Goal: Check status: Check status

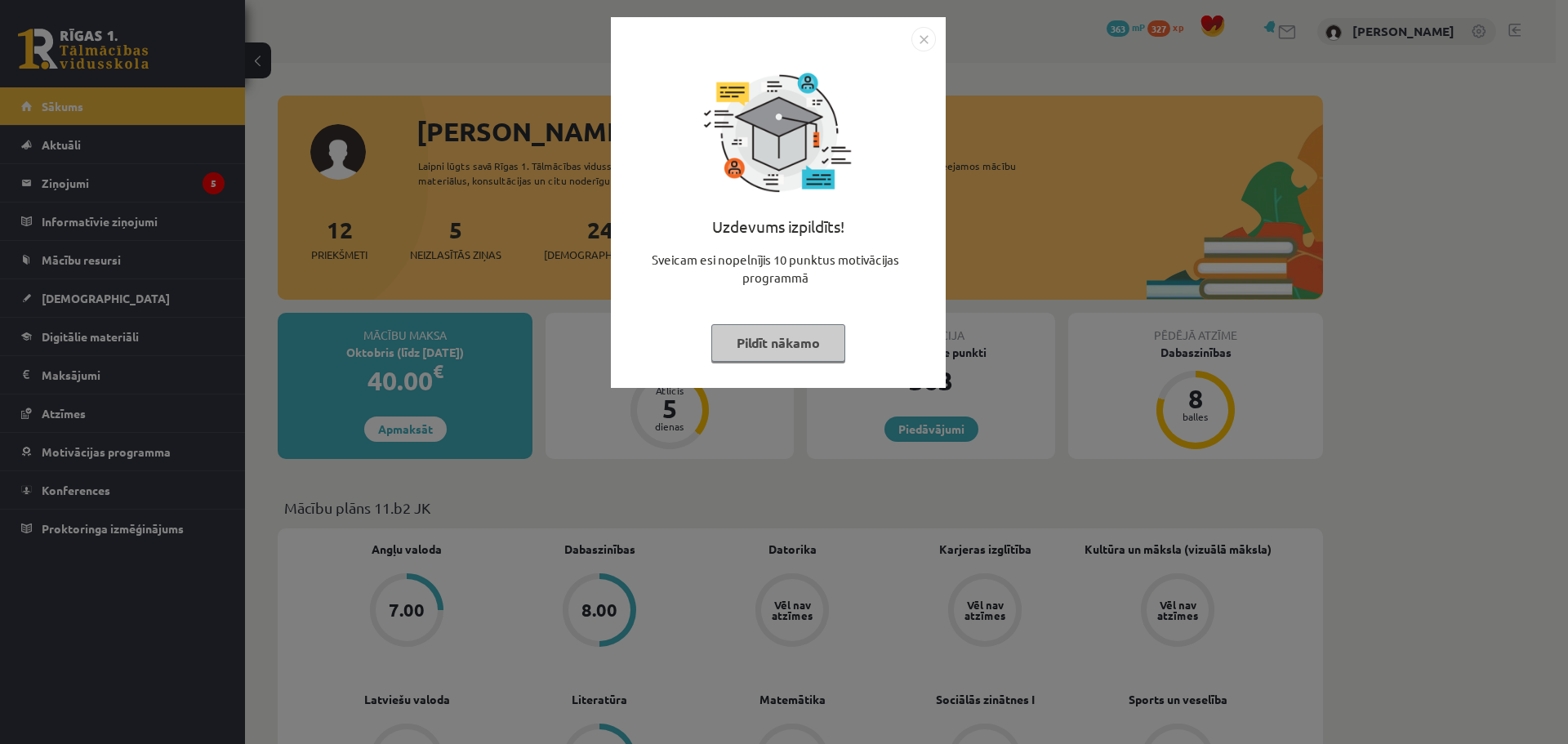
click at [927, 38] on img "Close" at bounding box center [923, 38] width 24 height 24
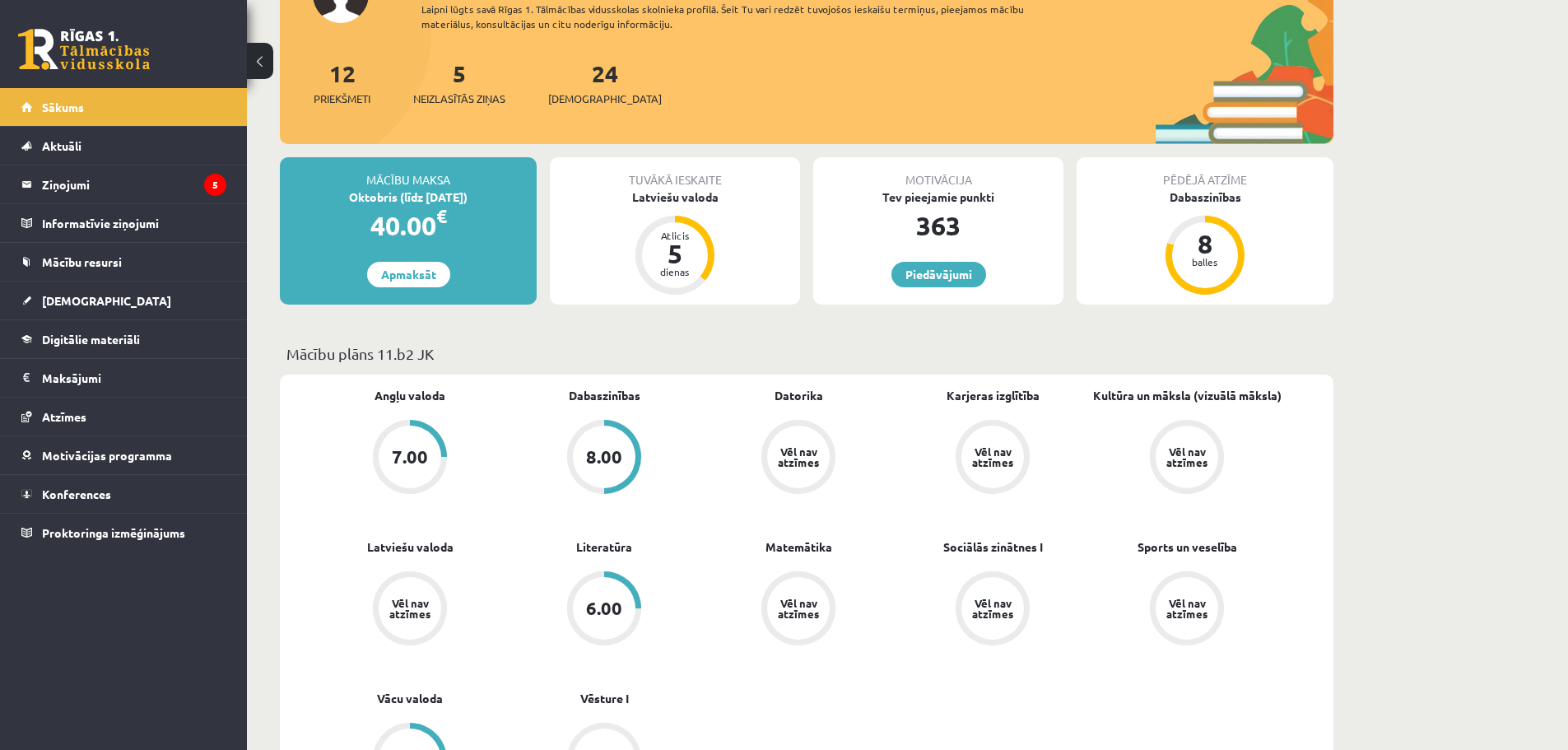
scroll to position [247, 0]
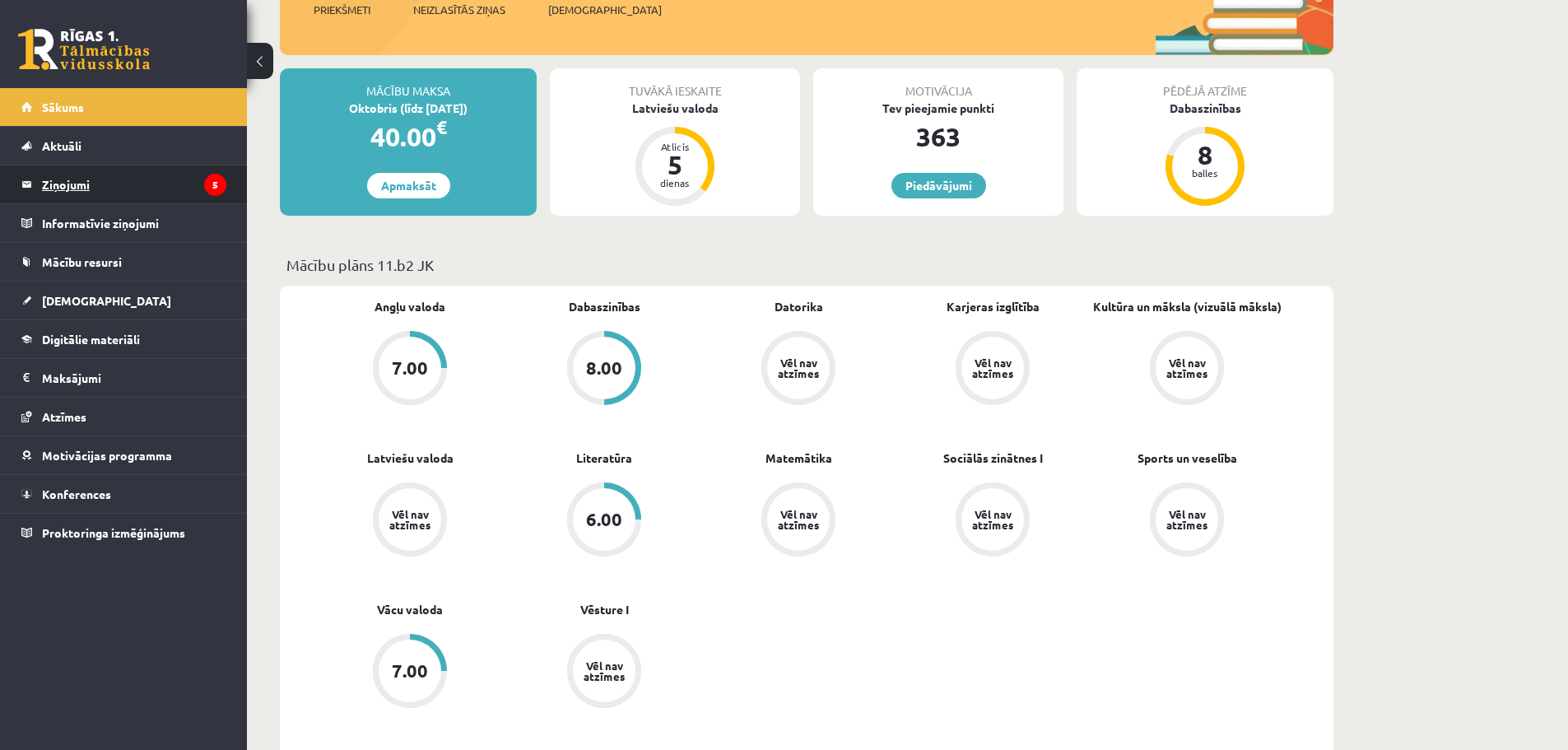
click at [82, 177] on legend "Ziņojumi 5" at bounding box center [134, 185] width 185 height 38
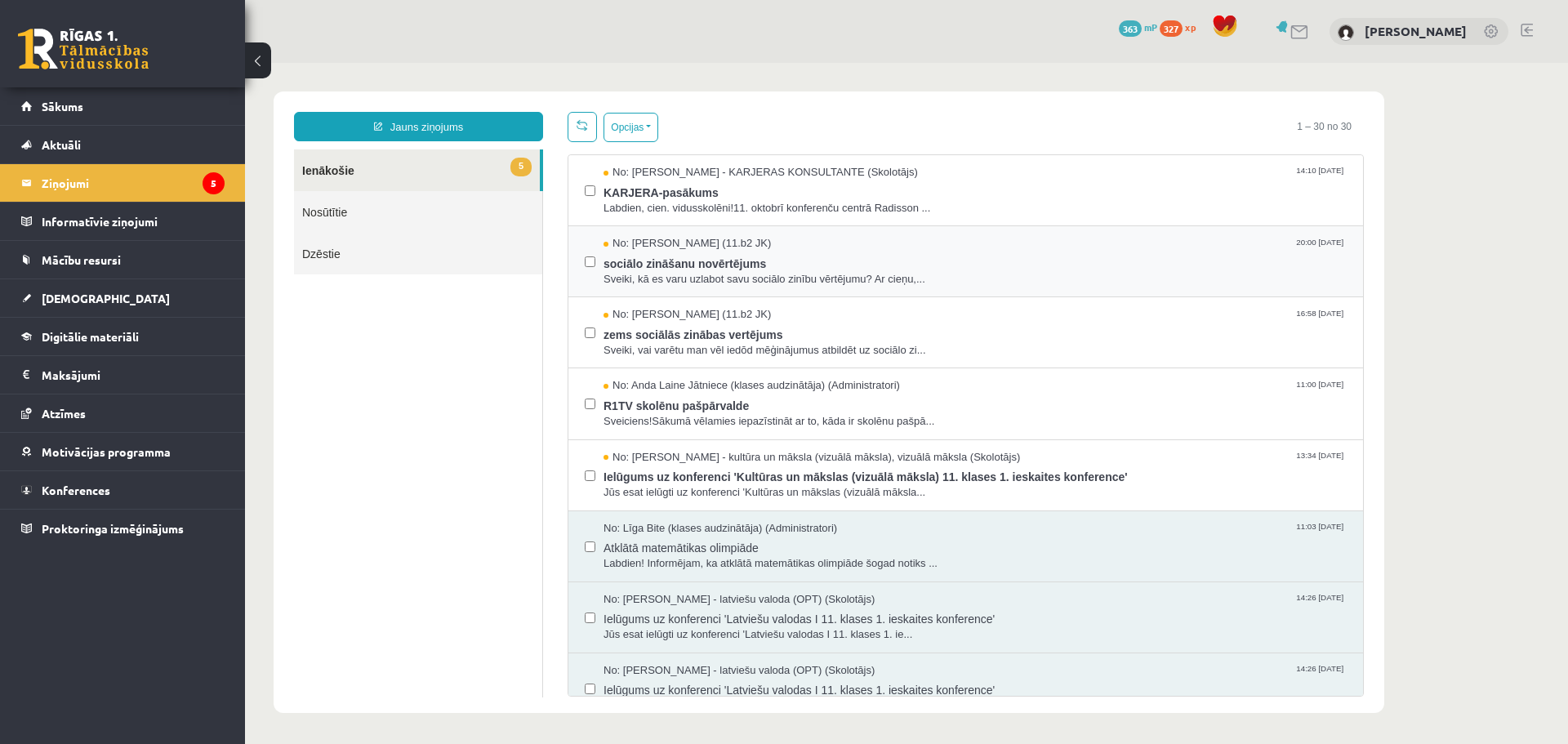
drag, startPoint x: 591, startPoint y: 288, endPoint x: 588, endPoint y: 267, distance: 21.2
click at [588, 280] on div "No: Jurijs Kudrašins (11.b2 JK) 20:00 08/10/2025 sociālo zināšanu novērtējums S…" at bounding box center [965, 262] width 795 height 71
click at [582, 330] on div "No: Jurijs Kudrašins (11.b2 JK) 16:58 08/10/2025 zems sociālās zinābas vertējum…" at bounding box center [965, 333] width 795 height 71
click at [586, 380] on label at bounding box center [590, 396] width 11 height 36
click at [586, 420] on div at bounding box center [590, 403] width 11 height 51
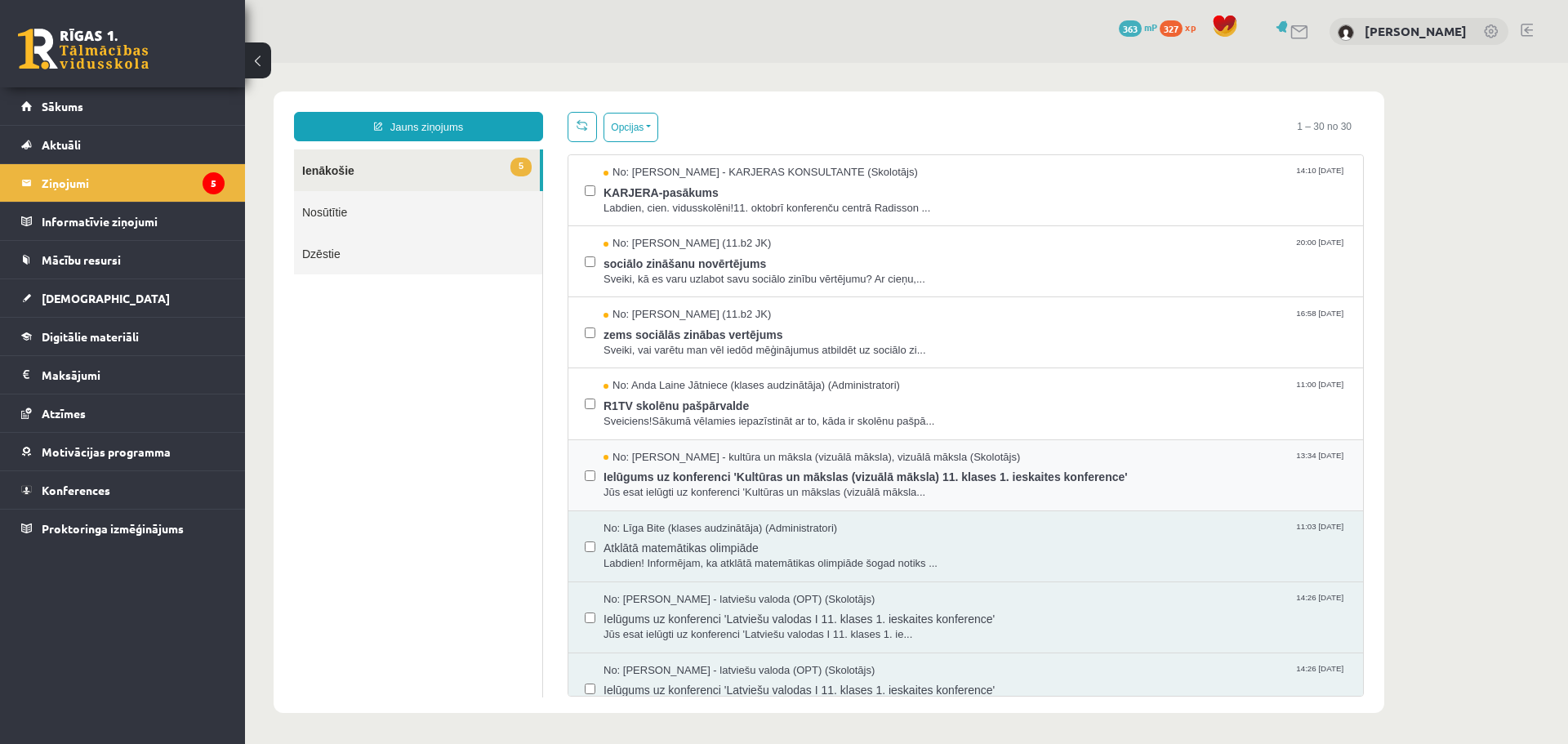
click at [583, 471] on div "No: Ilze Kolka - kultūra un māksla (vizuālā māksla), vizuālā māksla (Skolotājs)…" at bounding box center [965, 476] width 795 height 71
click at [590, 339] on label at bounding box center [590, 325] width 11 height 36
click at [629, 130] on button "Opcijas" at bounding box center [630, 127] width 54 height 29
click at [738, 242] on link "Atzīmēt izvēlētos kā lasītus" at bounding box center [699, 245] width 150 height 16
click at [641, 127] on button "Opcijas" at bounding box center [630, 127] width 54 height 29
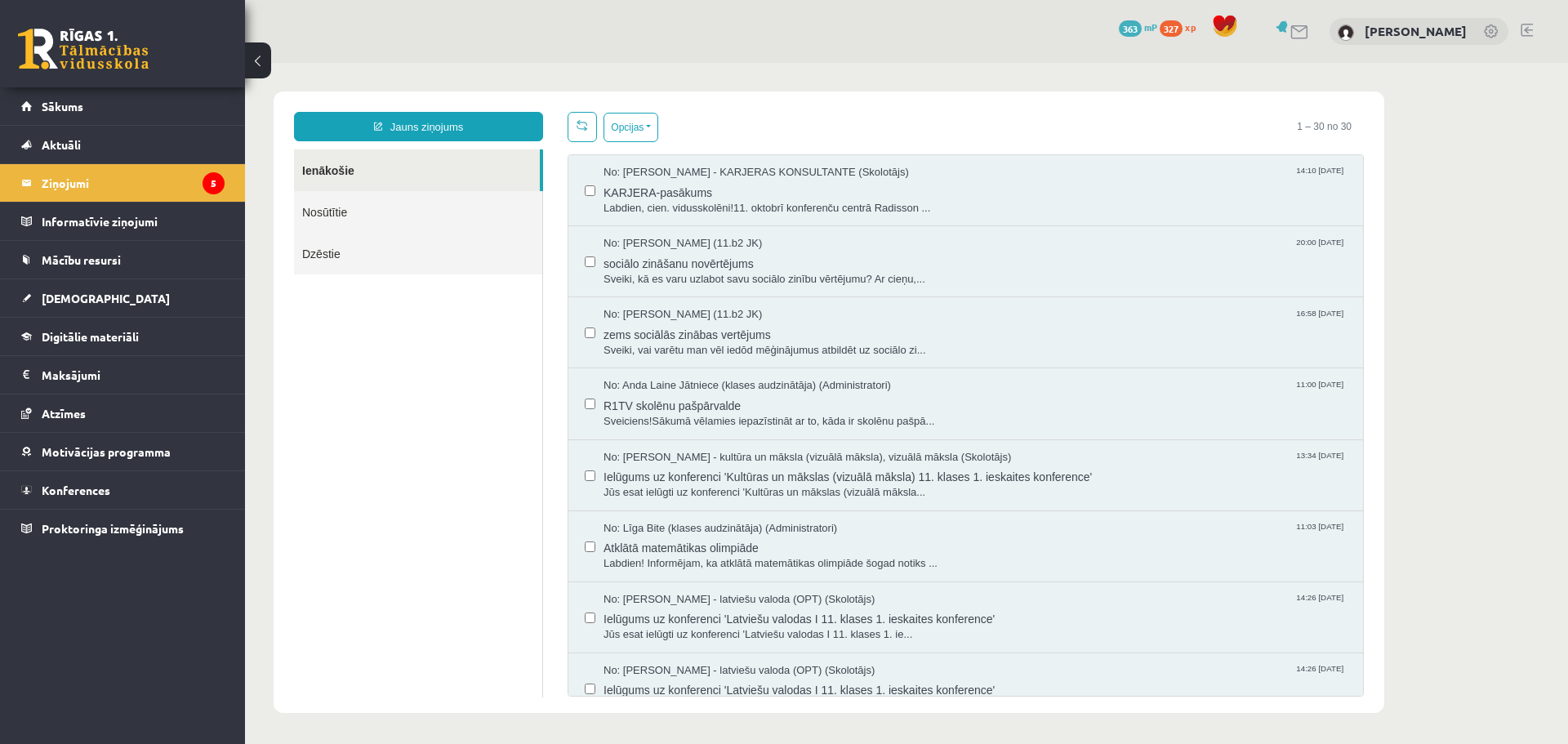
click at [673, 244] on span "No: Jurijs Kudrašins (11.b2 JK)" at bounding box center [682, 243] width 158 height 15
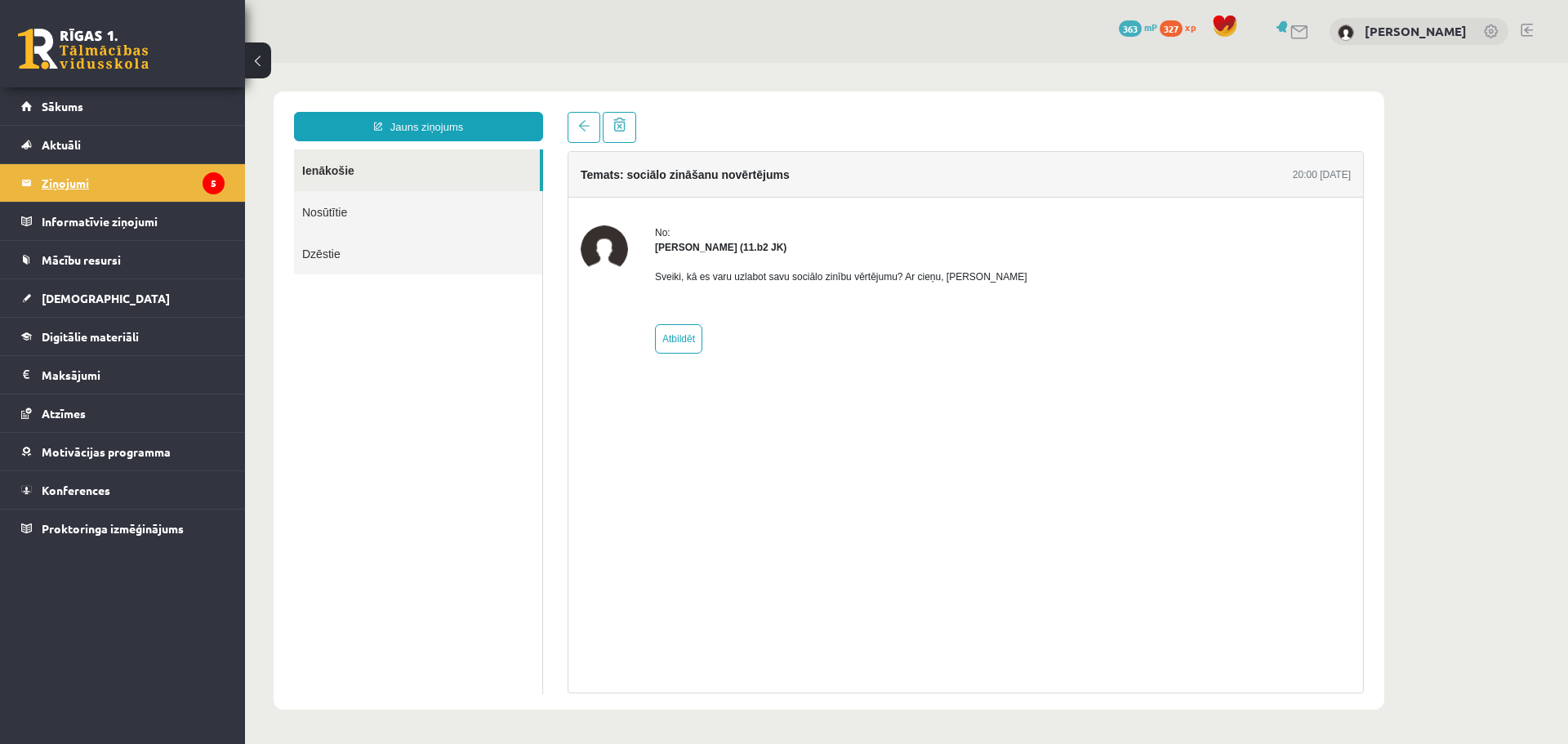
click at [152, 173] on legend "Ziņojumi 5" at bounding box center [133, 183] width 183 height 38
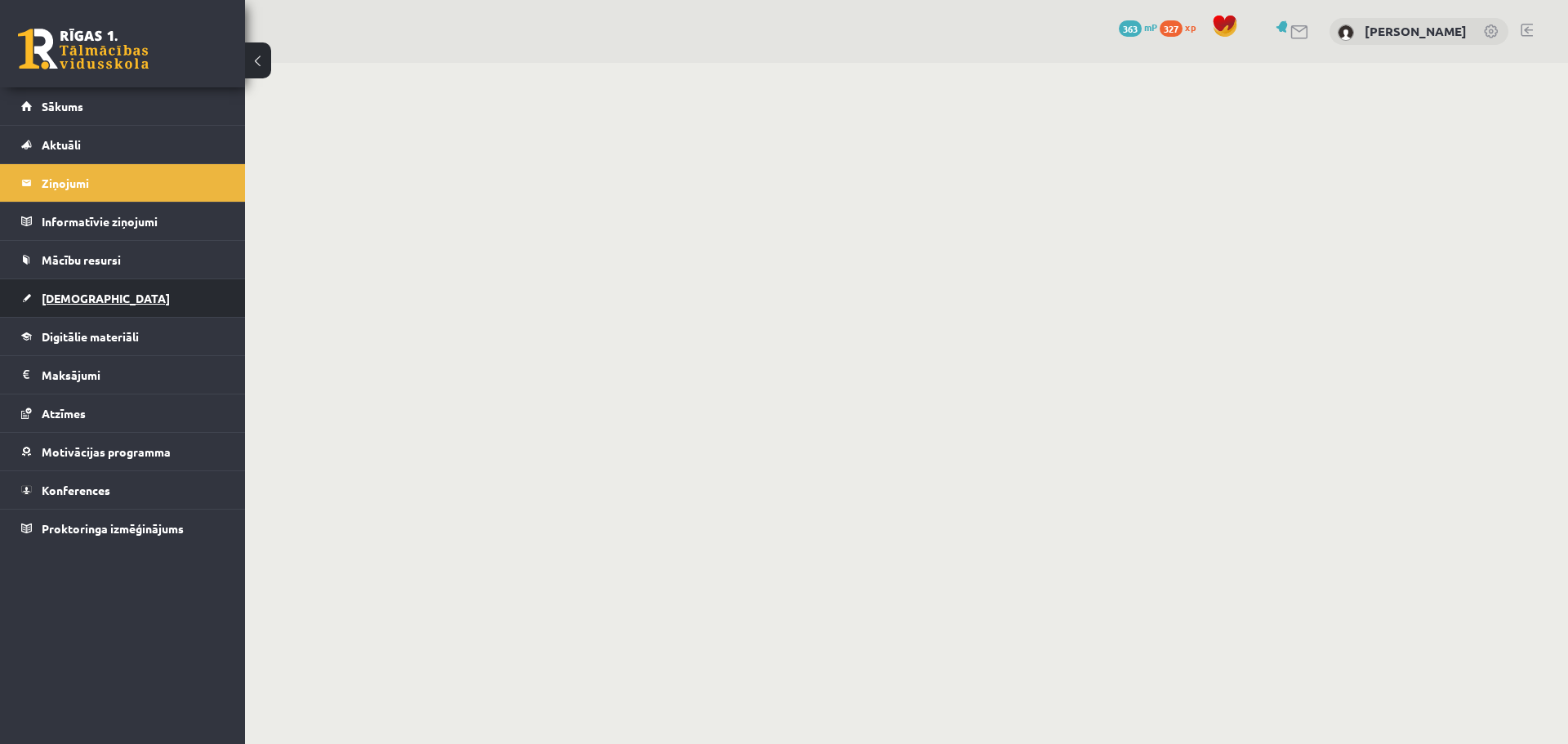
click at [100, 295] on link "[DEMOGRAPHIC_DATA]" at bounding box center [123, 298] width 204 height 38
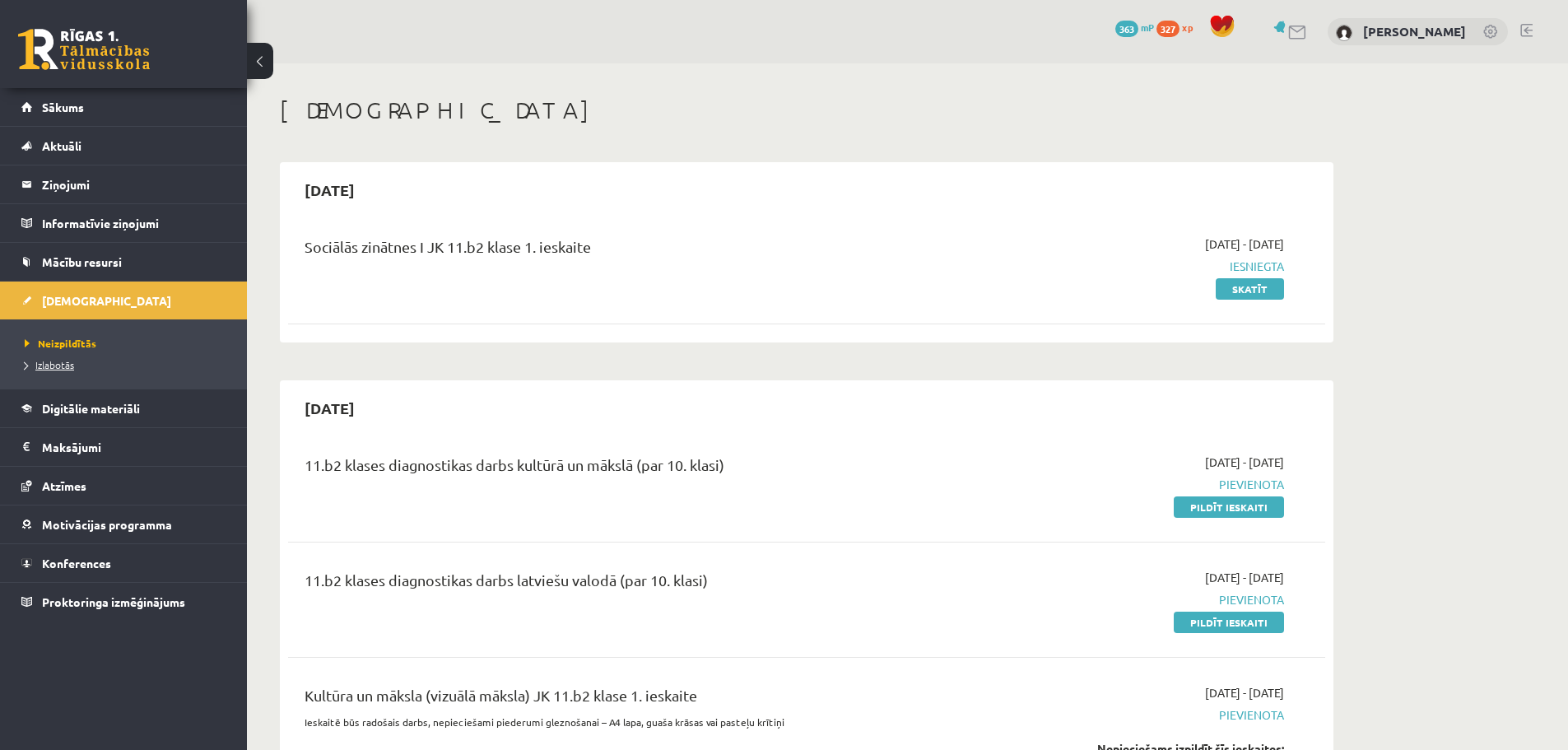
click at [74, 360] on link "Izlabotās" at bounding box center [127, 365] width 206 height 14
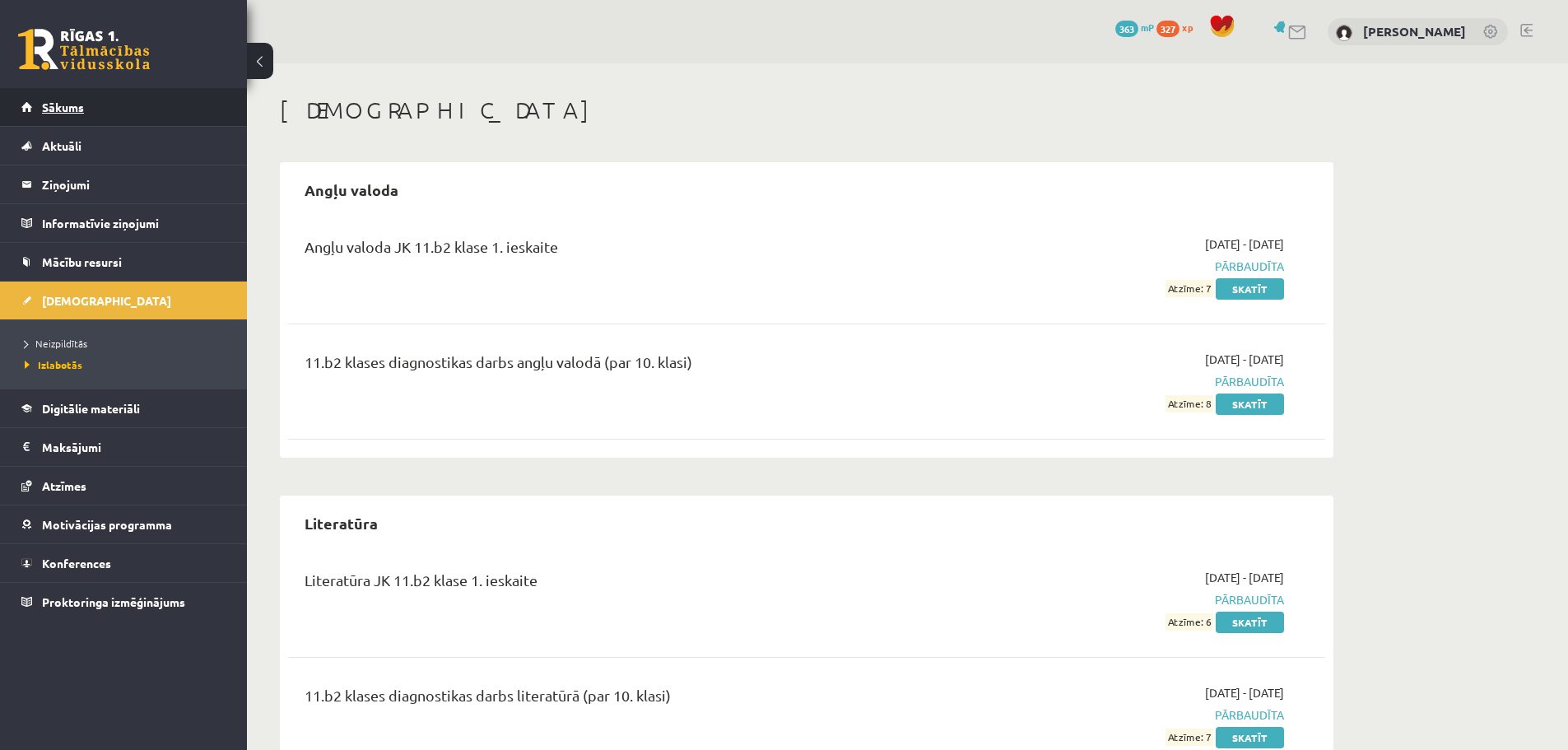
click at [60, 116] on link "Sākums" at bounding box center [124, 107] width 205 height 38
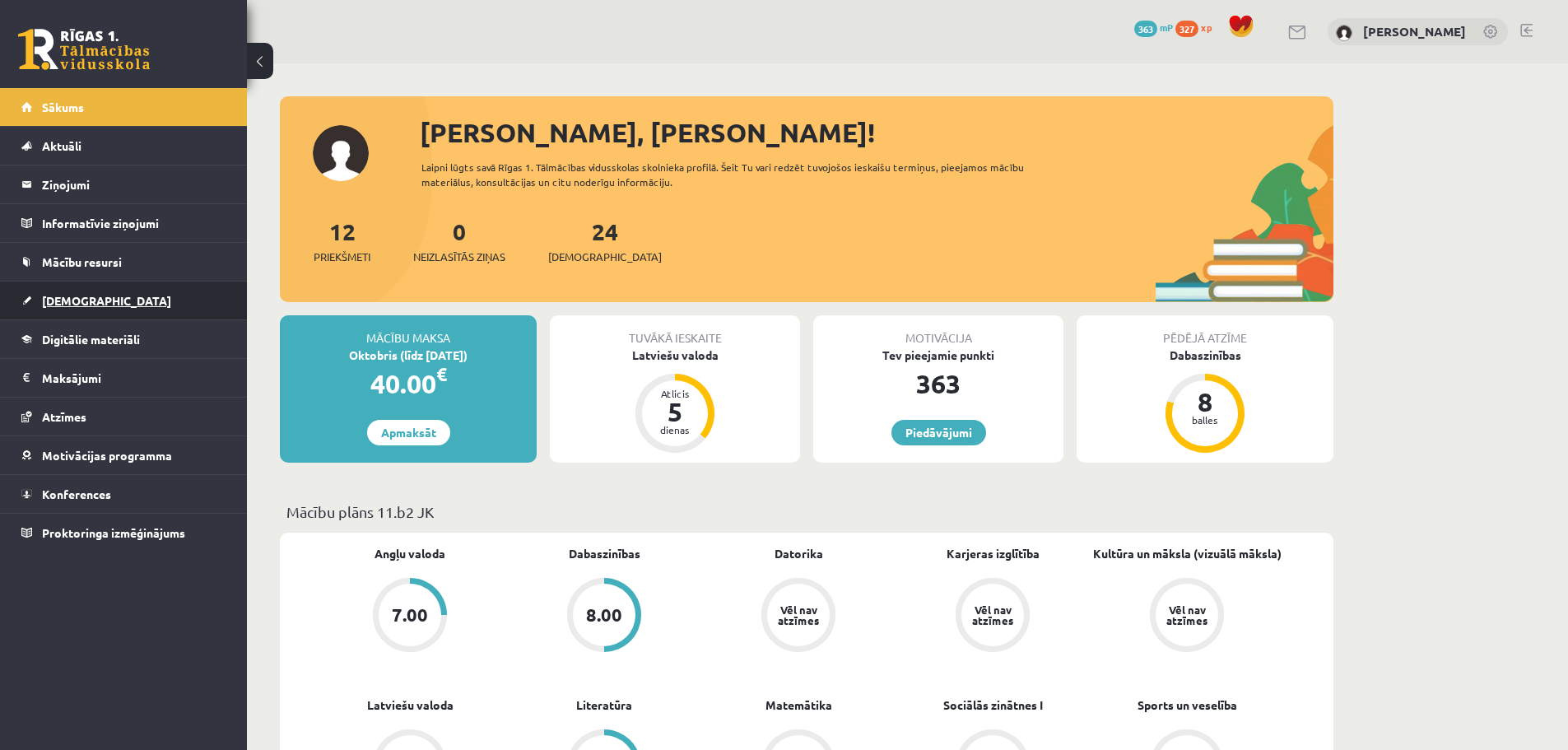
click at [70, 303] on span "[DEMOGRAPHIC_DATA]" at bounding box center [107, 301] width 130 height 14
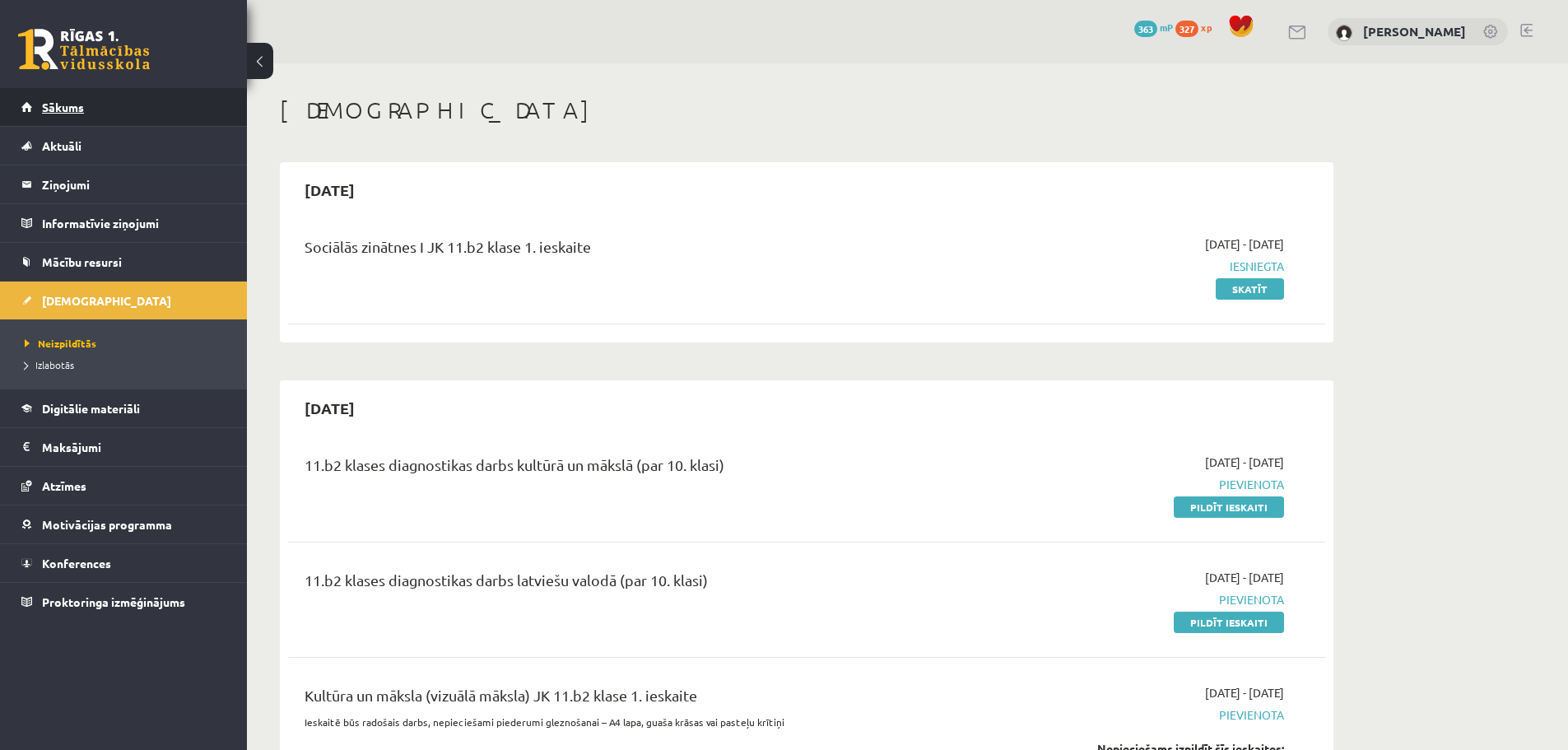
click at [90, 112] on link "Sākums" at bounding box center [124, 107] width 205 height 38
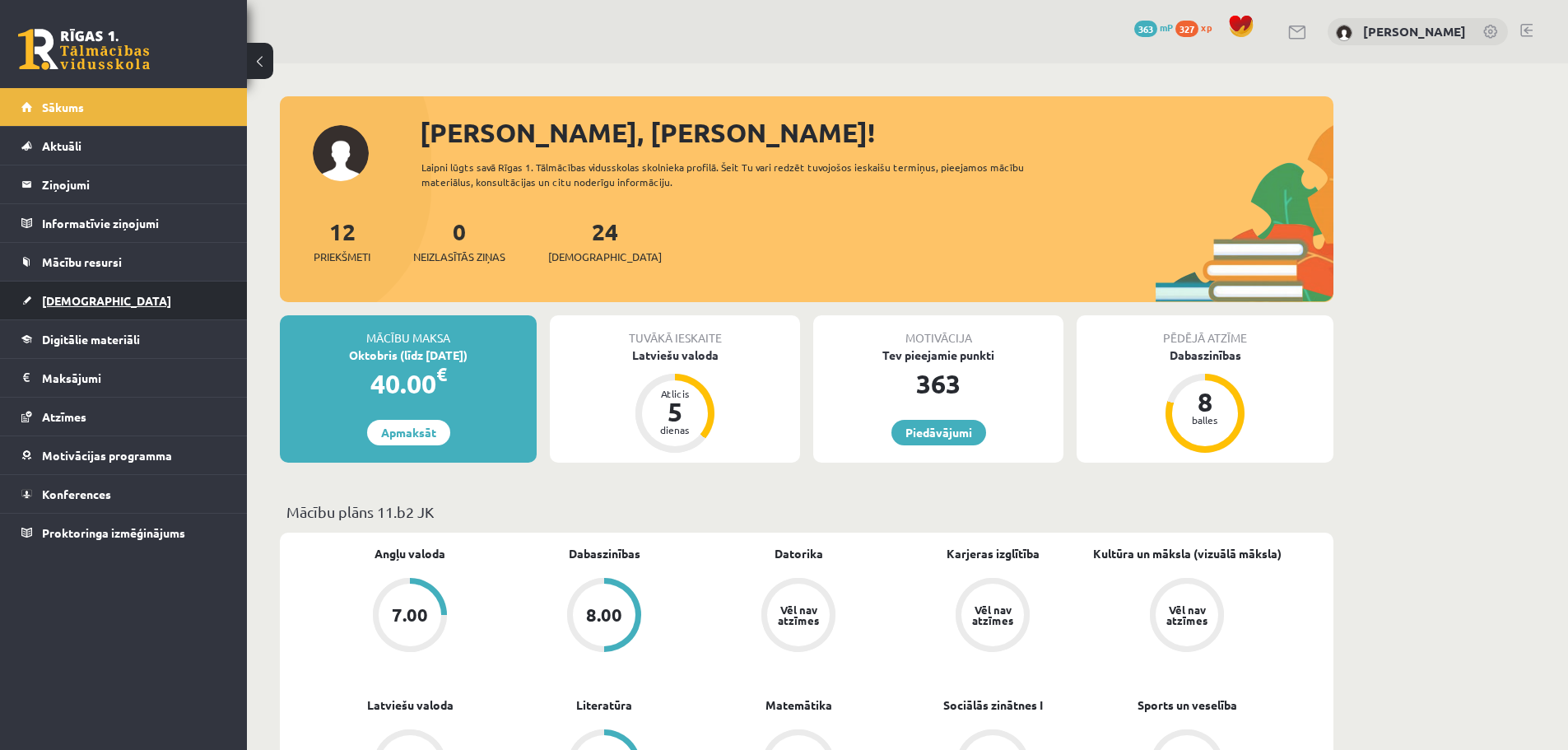
click at [89, 303] on span "[DEMOGRAPHIC_DATA]" at bounding box center [107, 301] width 130 height 14
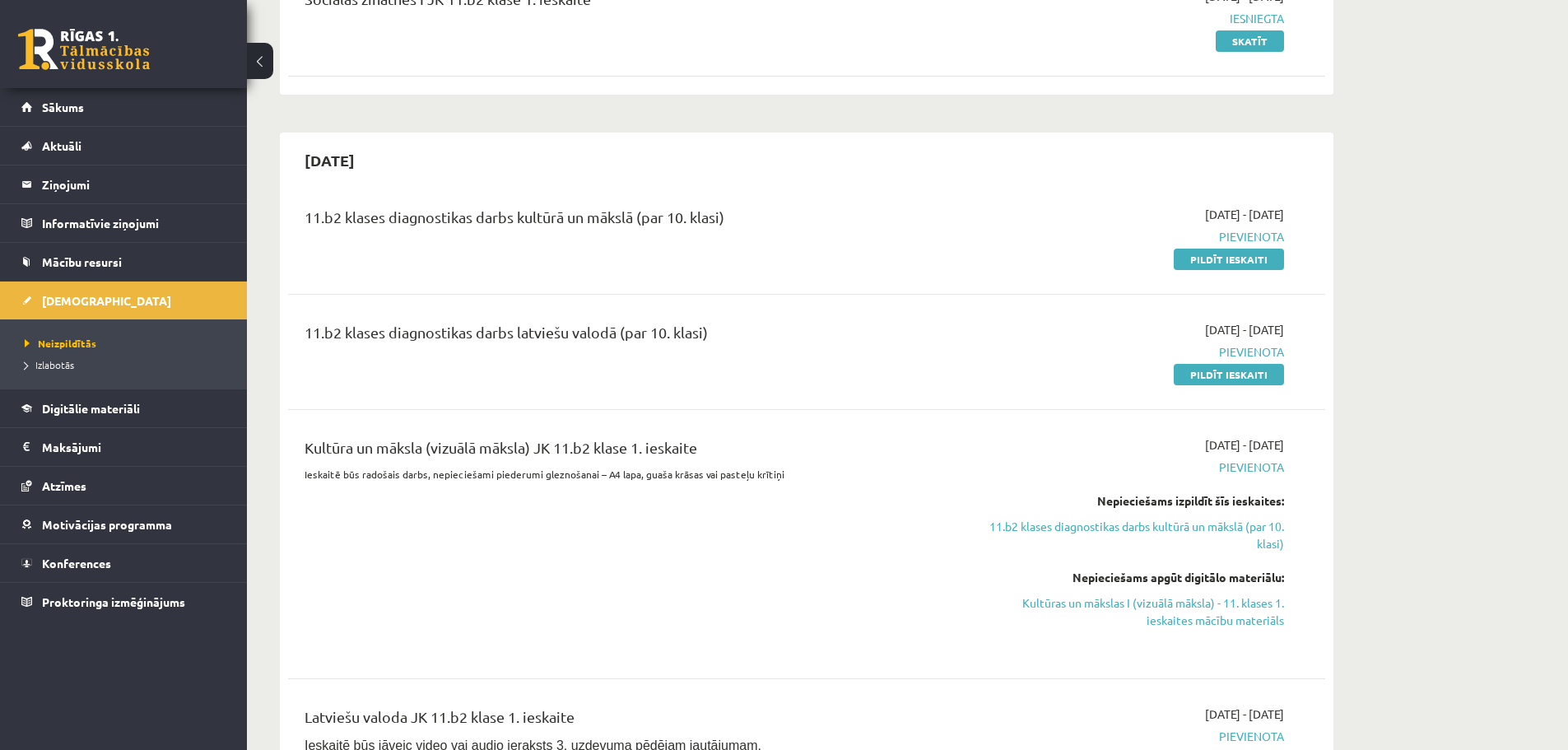
scroll to position [247, 0]
drag, startPoint x: 606, startPoint y: 230, endPoint x: 655, endPoint y: 236, distance: 49.4
click at [655, 236] on div "11.b2 klases diagnostikas darbs kultūrā un mākslā (par 10. klasi)" at bounding box center [626, 222] width 644 height 31
drag, startPoint x: 581, startPoint y: 301, endPoint x: 572, endPoint y: 305, distance: 9.8
click at [580, 301] on div "11.b2 klases diagnostikas darbs kultūrā un mākslā (par 10. klasi) [DATE] - [DAT…" at bounding box center [807, 646] width 1037 height 914
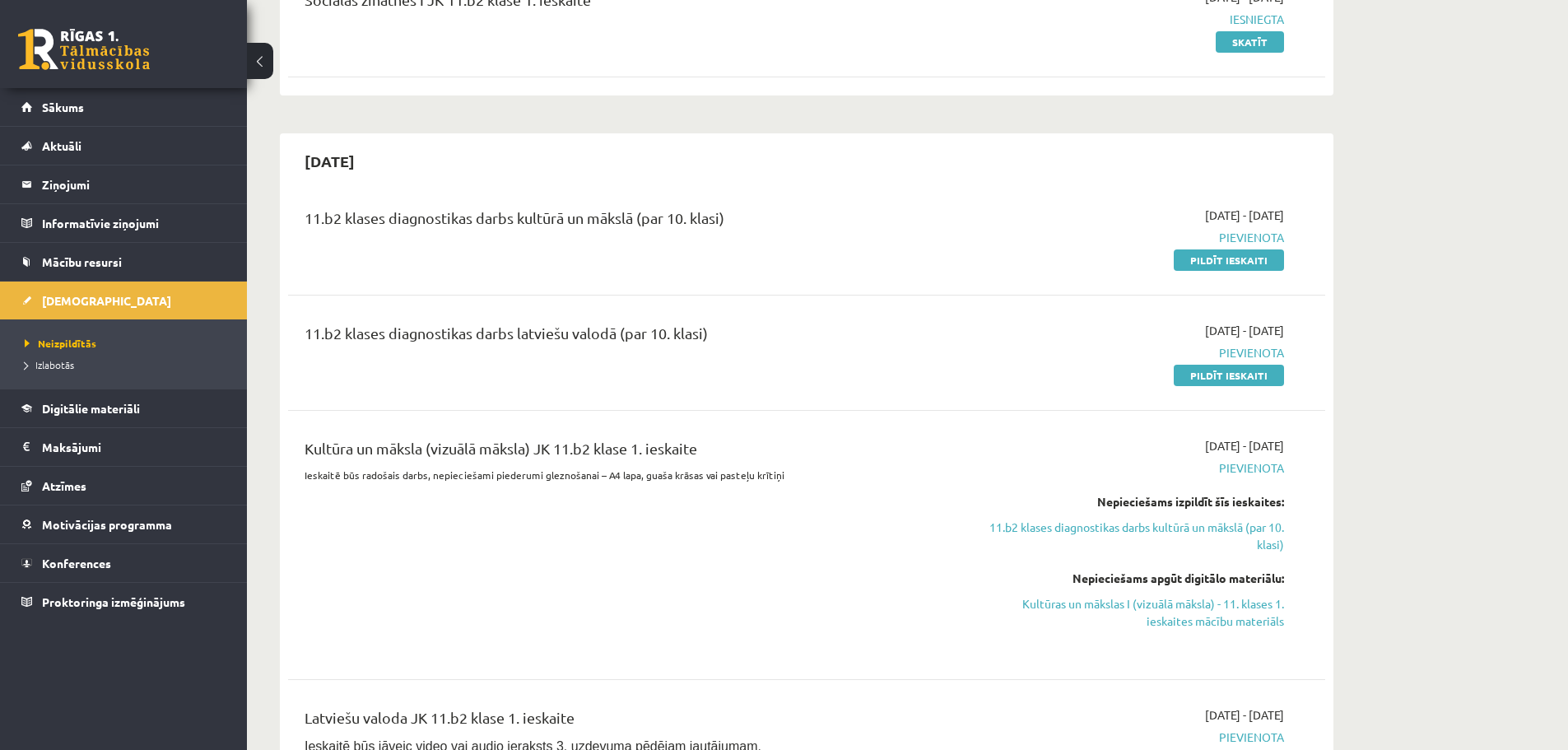
drag, startPoint x: 685, startPoint y: 366, endPoint x: 743, endPoint y: 367, distance: 58.0
click at [755, 366] on div "11.b2 klases diagnostikas darbs latviešu valodā (par 10. klasi)" at bounding box center [626, 353] width 669 height 62
click at [760, 371] on div "11.b2 klases diagnostikas darbs latviešu valodā (par 10. klasi)" at bounding box center [626, 353] width 669 height 62
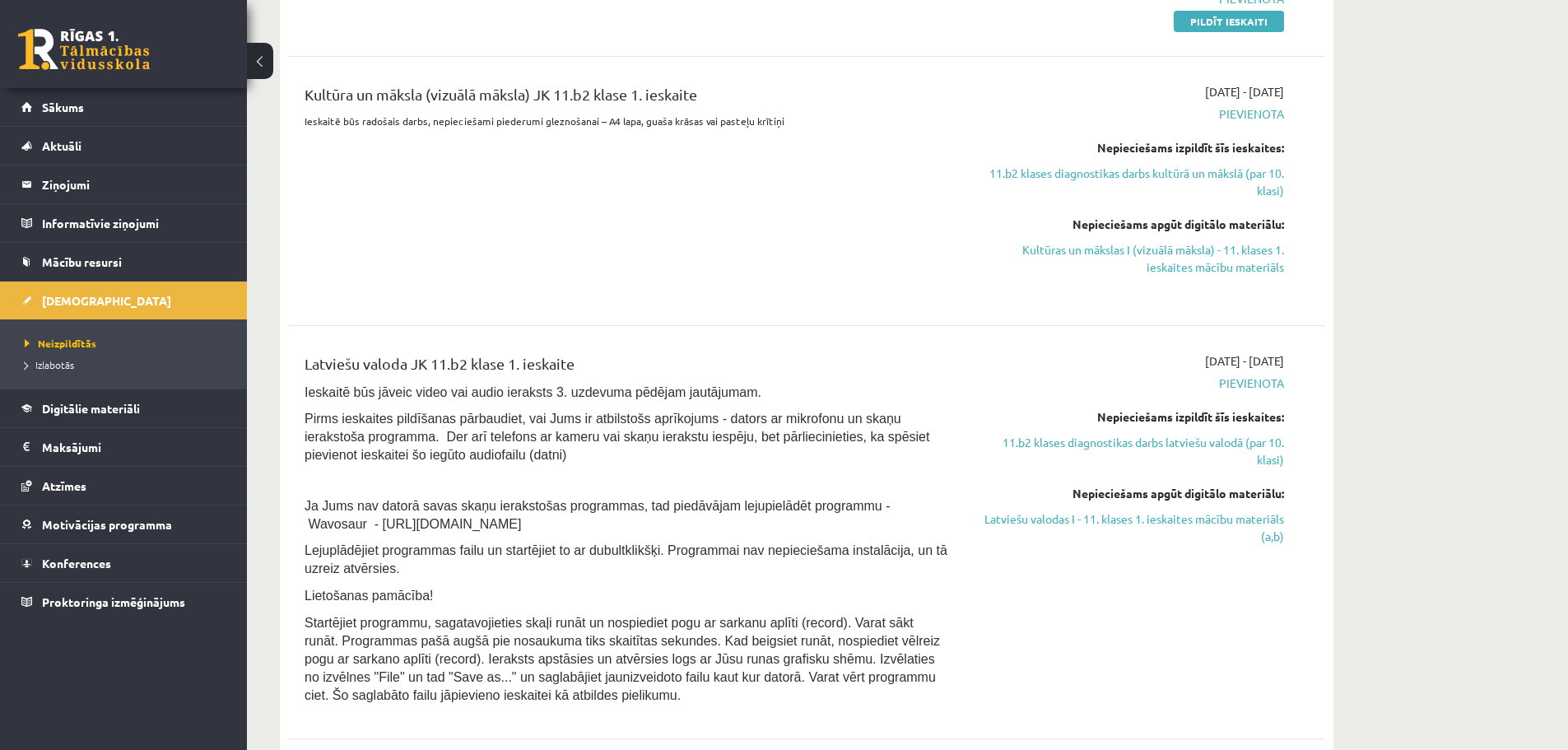
scroll to position [659, 0]
